Goal: Task Accomplishment & Management: Use online tool/utility

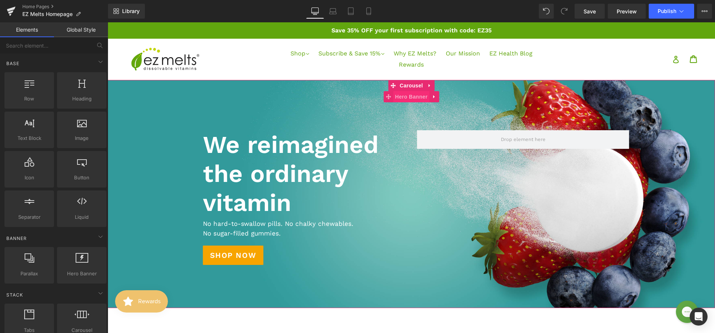
click at [409, 94] on span "Hero Banner" at bounding box center [411, 96] width 36 height 11
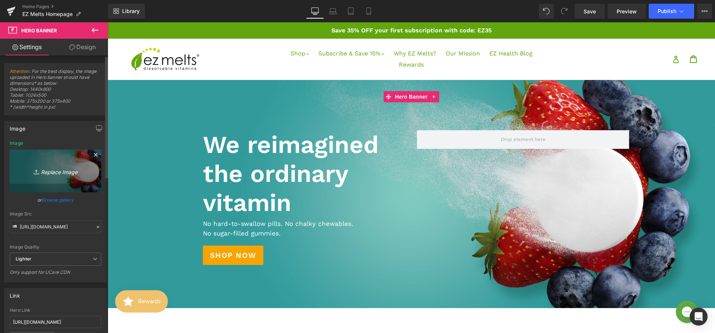
click at [60, 168] on icon "Replace Image" at bounding box center [56, 170] width 60 height 9
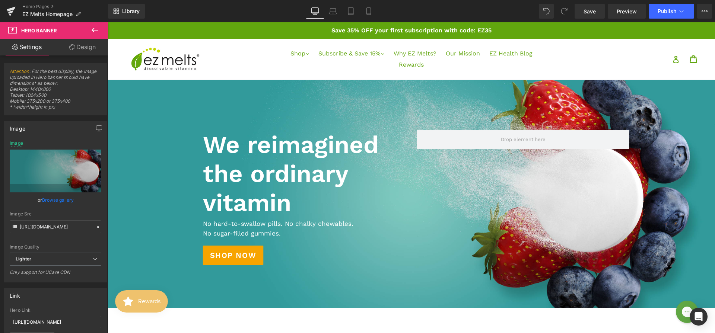
type input "C:\fakepath\EZM_Homepage_Hair Health_Banner_02.jpg"
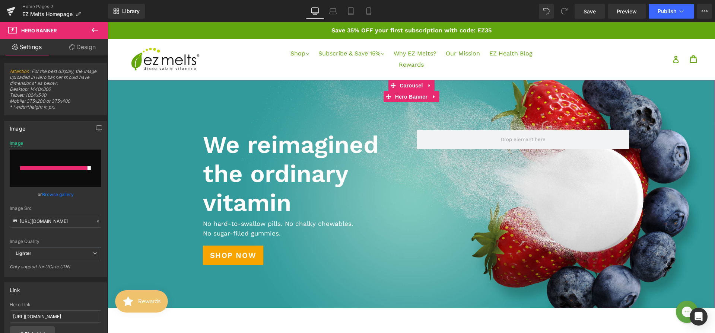
click at [186, 155] on span "We reimagined the ordinary vitamin Heading Text Block No hard-to-swallow pills.…" at bounding box center [411, 194] width 607 height 150
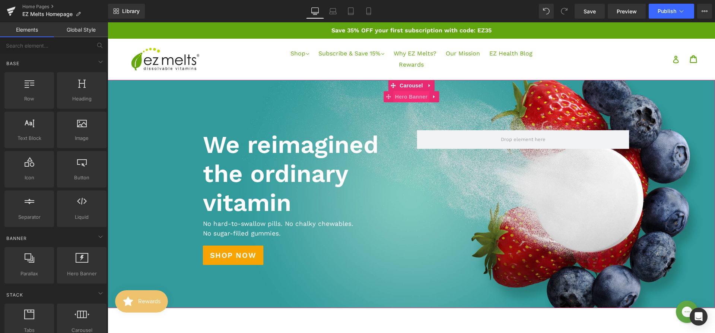
click at [405, 95] on span "Hero Banner" at bounding box center [411, 96] width 36 height 11
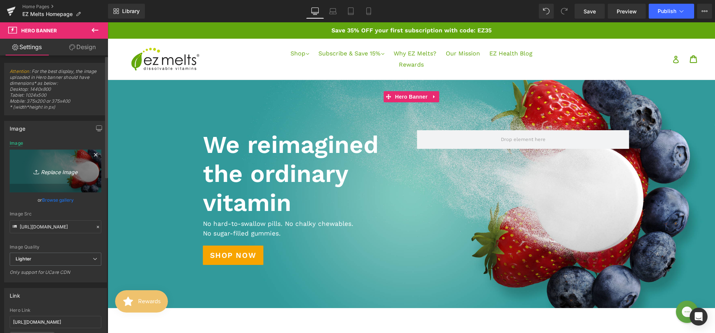
click at [55, 167] on icon "Replace Image" at bounding box center [56, 170] width 60 height 9
type input "C:\fakepath\EZM_Homepage_Hair Health_Banner_02.jpg"
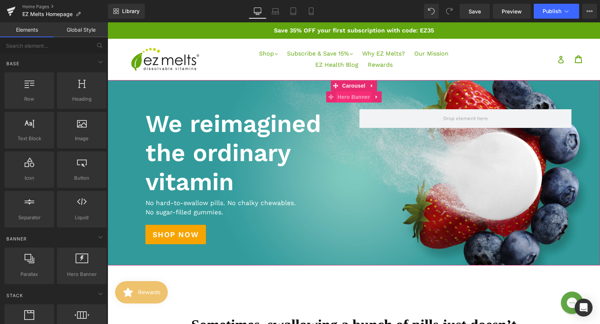
click at [347, 98] on span "Hero Banner" at bounding box center [354, 96] width 36 height 11
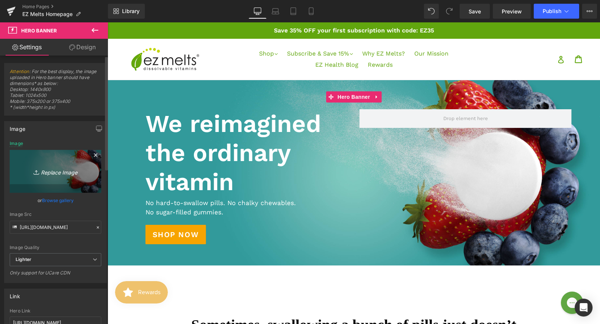
click at [64, 171] on icon "Replace Image" at bounding box center [56, 170] width 60 height 9
type input "C:\fakepath\EZM_Homepage_Hair Health_Banner_02.jpg"
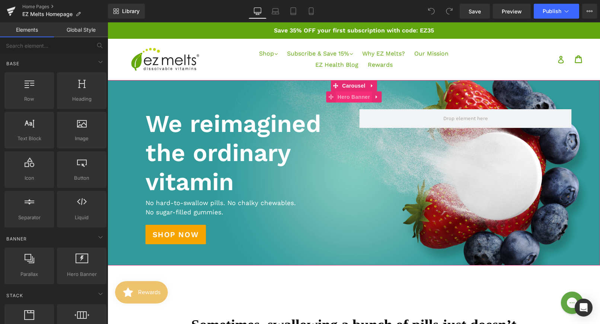
click at [342, 98] on span "Hero Banner" at bounding box center [354, 96] width 36 height 11
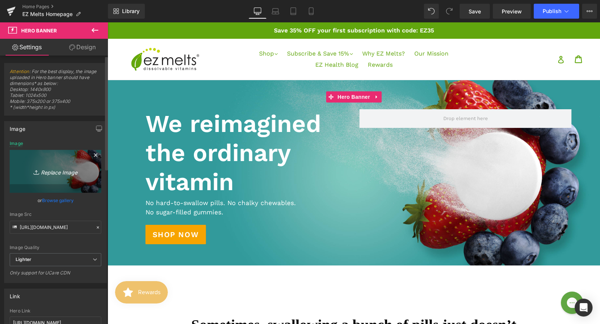
click at [49, 169] on icon "Replace Image" at bounding box center [56, 170] width 60 height 9
type input "C:\fakepath\EZM_Homepage_Hair Health_Banner_02.jpg"
